Goal: Transaction & Acquisition: Obtain resource

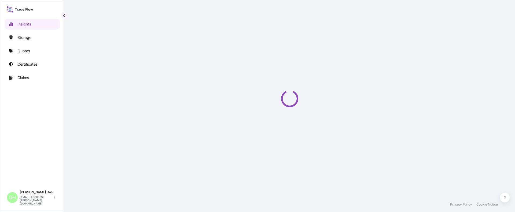
select select "2025"
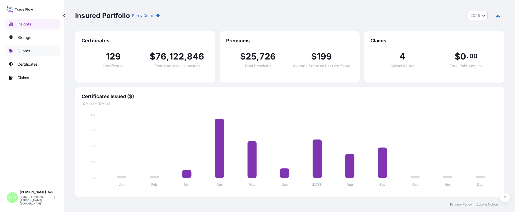
click at [24, 51] on p "Quotes" at bounding box center [23, 50] width 13 height 5
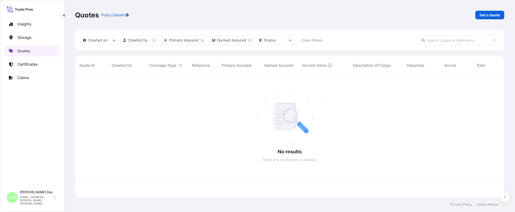
scroll to position [121, 425]
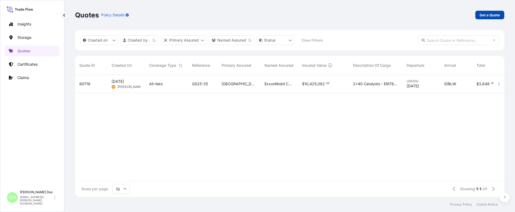
click at [488, 16] on p "Get a Quote" at bounding box center [490, 14] width 20 height 5
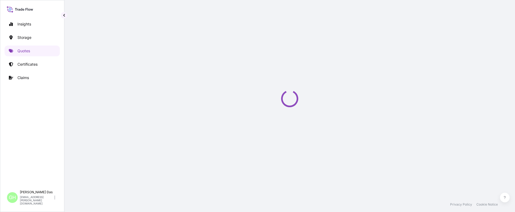
select select "Water"
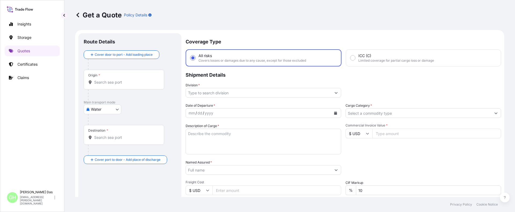
scroll to position [9, 0]
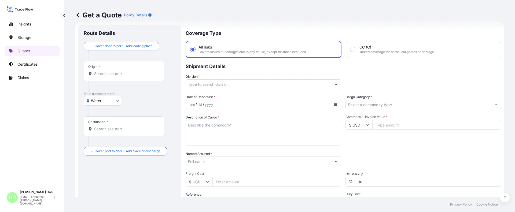
click at [110, 76] on div "Origin *" at bounding box center [124, 71] width 81 height 20
click at [110, 76] on input "Origin *" at bounding box center [125, 73] width 63 height 5
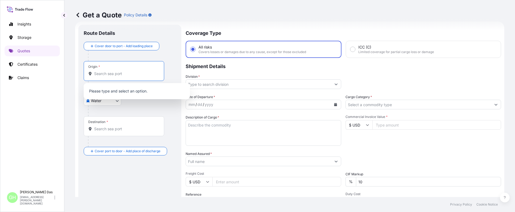
paste input "HOUSTON, TX"
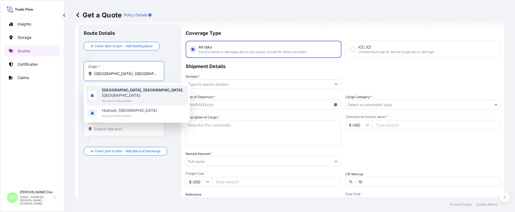
click at [111, 91] on b "Houston, TX" at bounding box center [142, 90] width 81 height 5
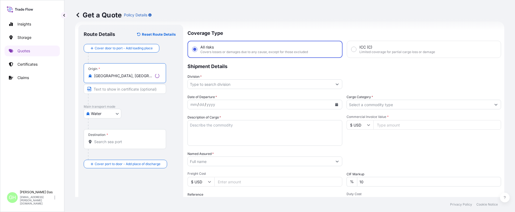
type input "Houston, TX, USA"
click at [104, 144] on input "Destination *" at bounding box center [125, 141] width 63 height 5
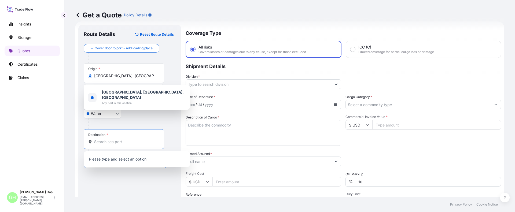
paste input "HAIFA, ISRAEL"
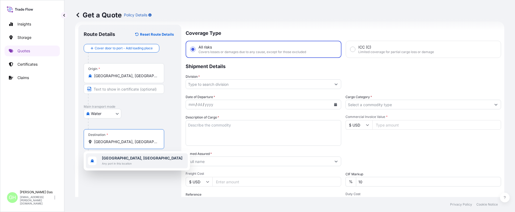
click at [114, 160] on b "Haifa, Israel" at bounding box center [142, 158] width 81 height 5
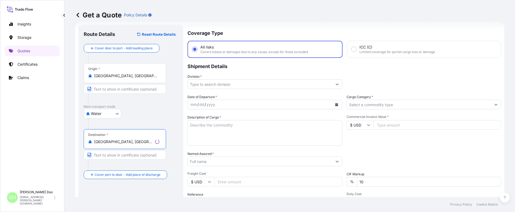
type input "Haifa, Israel"
click at [207, 85] on input "Division *" at bounding box center [260, 84] width 145 height 10
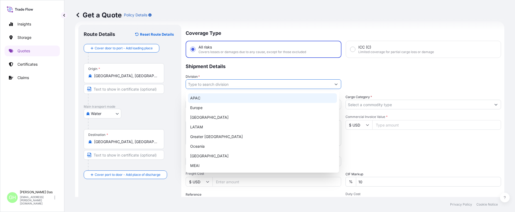
click at [200, 99] on div "APAC" at bounding box center [262, 98] width 149 height 10
type input "APAC"
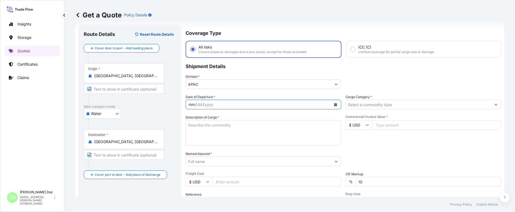
click at [224, 103] on div "mm / dd / yyyy" at bounding box center [258, 105] width 145 height 10
click at [334, 103] on icon "Calendar" at bounding box center [335, 104] width 3 height 3
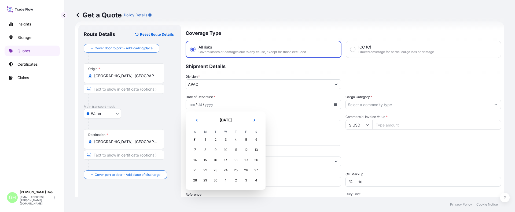
click at [300, 63] on p "Shipment Details" at bounding box center [344, 66] width 316 height 16
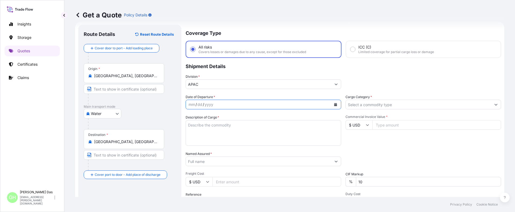
click at [257, 102] on div "mm / dd / yyyy" at bounding box center [258, 105] width 145 height 10
click at [334, 105] on icon "Calendar" at bounding box center [335, 104] width 3 height 3
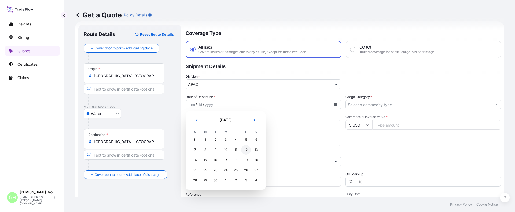
click at [246, 151] on div "12" at bounding box center [246, 150] width 10 height 10
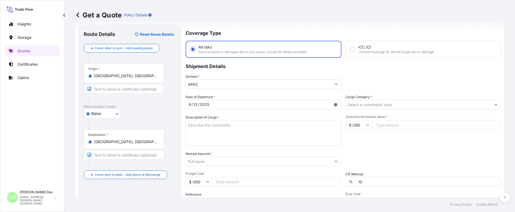
click at [210, 128] on textarea "Description of Cargo *" at bounding box center [264, 133] width 156 height 26
paste textarea "BAGS LOADED INTO 4 40' CONTAINER(S) ALATHON M5370, 55BAG"
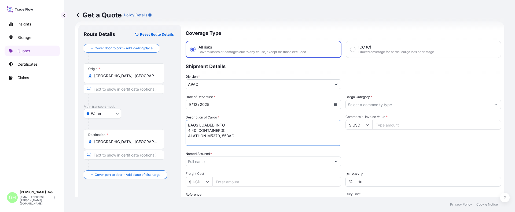
click at [188, 125] on textarea "BAGS LOADED INTO 4 40' CONTAINER(S) ALATHON M5370, 55BAG" at bounding box center [264, 133] width 156 height 26
type textarea "3740 BAGS LOADED INTO 4 40' CONTAINER(S) ALATHON M5370, 55BAG"
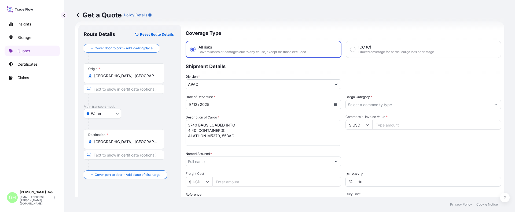
click at [212, 164] on input "Named Assured *" at bounding box center [258, 162] width 145 height 10
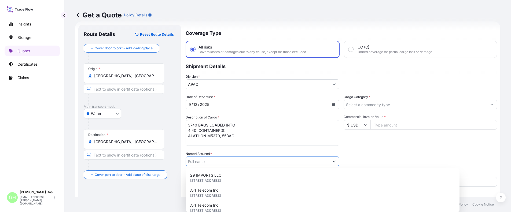
paste input "EQUISTAR CHEMICALS, LP"
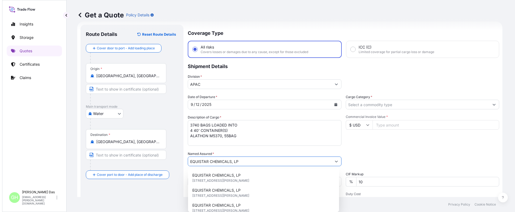
scroll to position [62, 0]
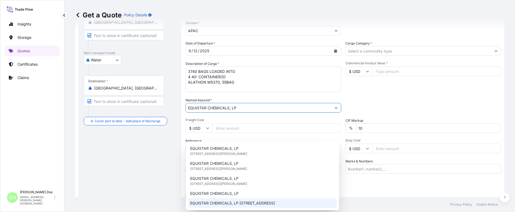
click at [275, 204] on span "EQUISTAR CHEMICALS, LP 2800 POST OAK BLVD, SUITE 5100 UNITED STATES HOUSTON , T…" at bounding box center [232, 203] width 85 height 5
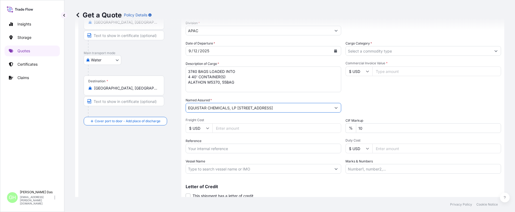
type input "EQUISTAR CHEMICALS, LP 2800 POST OAK BLVD, SUITE 5100 UNITED STATES HOUSTON , T…"
click at [207, 149] on input "Reference" at bounding box center [264, 149] width 156 height 10
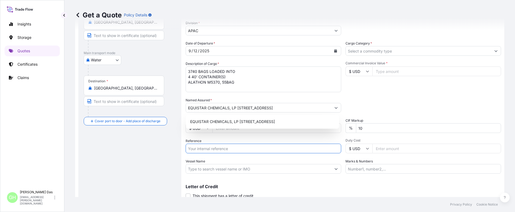
paste input "5013138736"
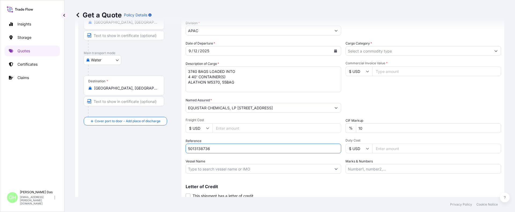
click at [189, 149] on input "5013138736" at bounding box center [264, 149] width 156 height 10
paste input "10420855472"
type input "10420855472 / 5013138736"
click at [204, 167] on input "Vessel Name" at bounding box center [258, 169] width 145 height 10
paste input "MSC LE HAVRE"
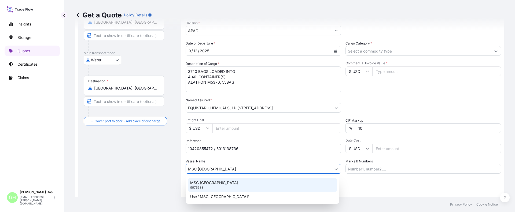
click at [213, 187] on div "MSC LE HAVRE 9975583" at bounding box center [262, 185] width 149 height 14
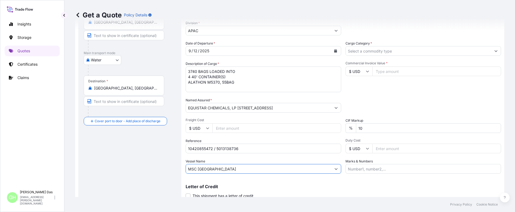
type input "MSC LE HAVRE"
click at [369, 48] on input "Cargo Category *" at bounding box center [418, 51] width 145 height 10
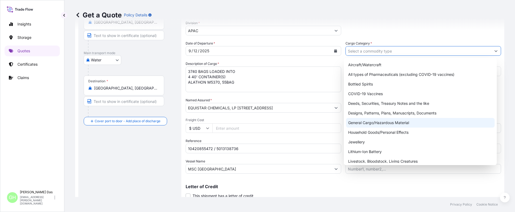
click at [355, 122] on div "General Cargo/Hazardous Material" at bounding box center [420, 123] width 149 height 10
type input "General Cargo/Hazardous Material"
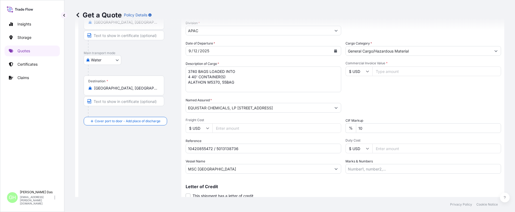
click at [368, 98] on div "Packing Category Type to search a container mode Please select a primary mode o…" at bounding box center [424, 105] width 156 height 15
click at [109, 174] on div "Route Details Reset Route Details Cover door to port - Add loading place Place …" at bounding box center [130, 92] width 92 height 232
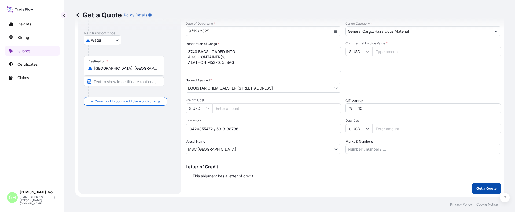
click at [484, 192] on button "Get a Quote" at bounding box center [486, 188] width 29 height 11
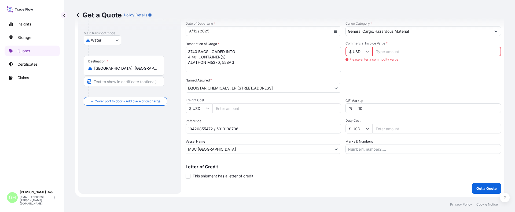
click at [384, 51] on input "Commercial Invoice Value *" at bounding box center [437, 52] width 129 height 10
paste input "76500"
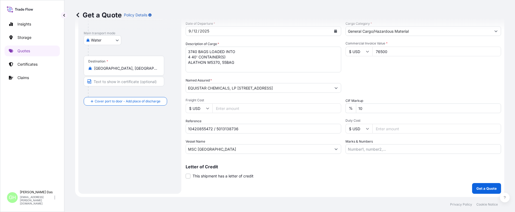
type input "76500"
click at [394, 80] on div "Packing Category Type to search a container mode Please select a primary mode o…" at bounding box center [424, 85] width 156 height 15
click at [481, 192] on button "Get a Quote" at bounding box center [486, 188] width 29 height 11
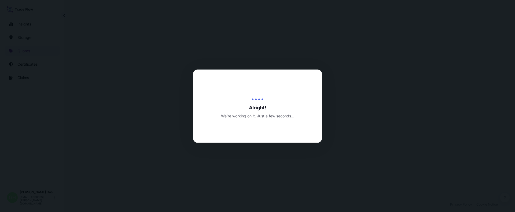
select select "Water"
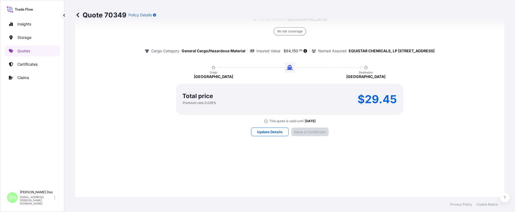
scroll to position [807, 0]
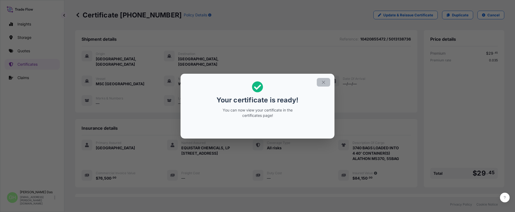
click at [324, 82] on icon "button" at bounding box center [323, 82] width 5 height 5
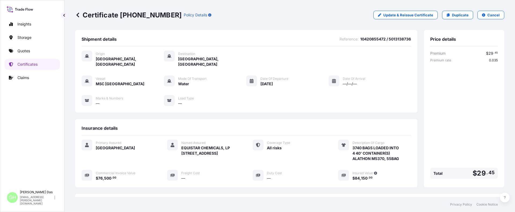
scroll to position [86, 0]
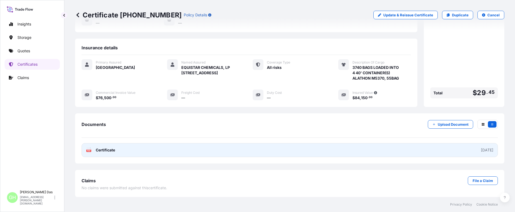
click at [420, 152] on link "PDF Certificate 2025-09-17" at bounding box center [290, 150] width 417 height 14
